Goal: Transaction & Acquisition: Purchase product/service

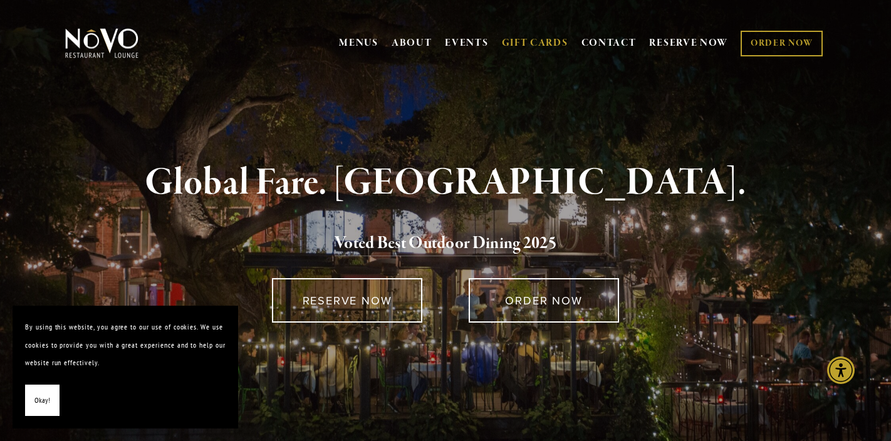
click at [539, 45] on link "GIFT CARDS" at bounding box center [535, 43] width 66 height 24
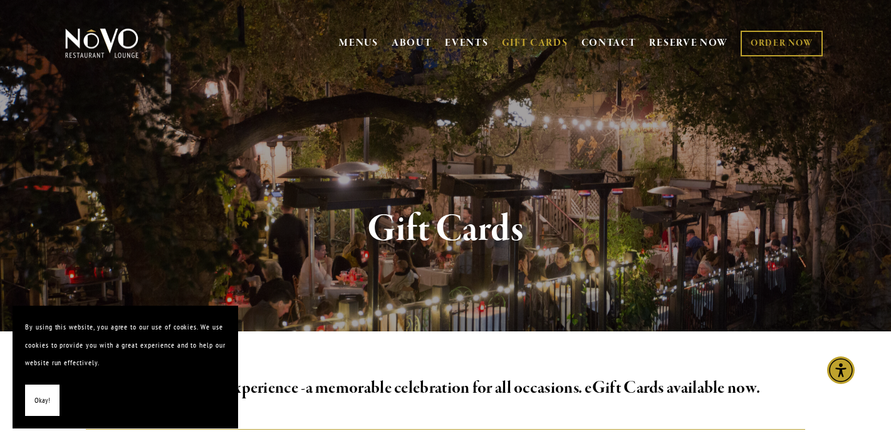
click at [34, 404] on span "Okay!" at bounding box center [42, 401] width 16 height 18
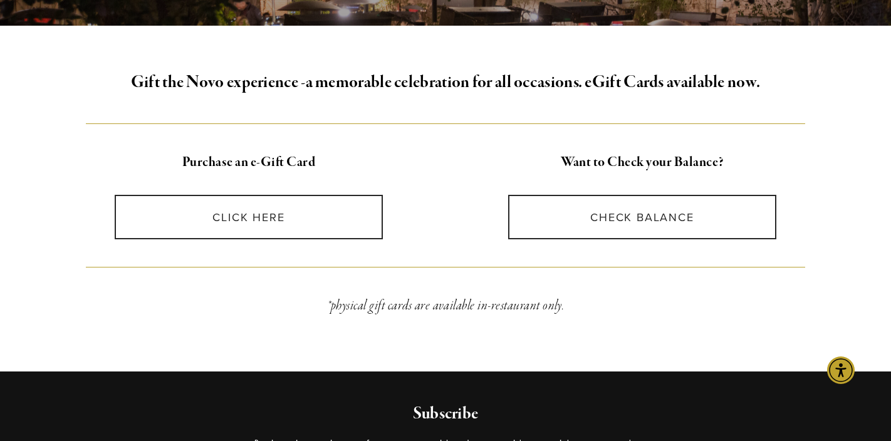
scroll to position [306, 0]
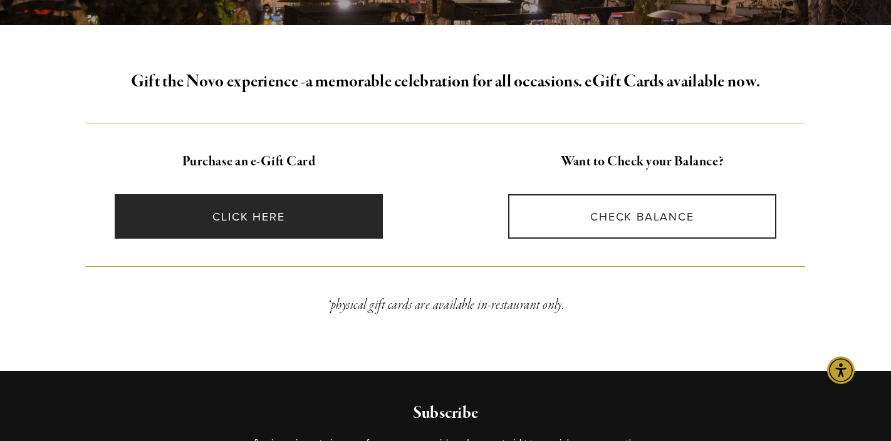
click at [236, 226] on link "CLICK HERE" at bounding box center [249, 216] width 268 height 44
